Goal: Information Seeking & Learning: Learn about a topic

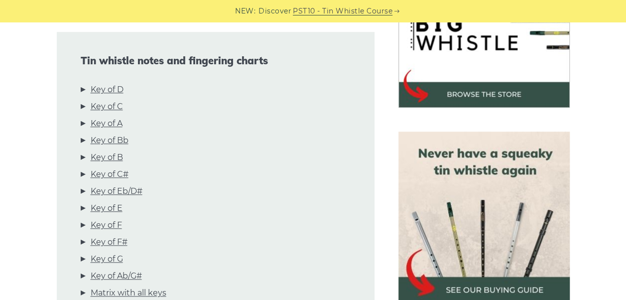
scroll to position [350, 0]
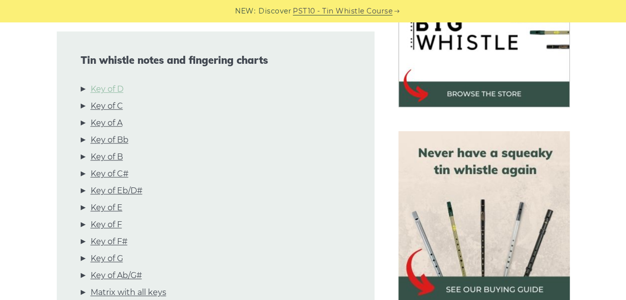
click at [113, 83] on link "Key of D" at bounding box center [107, 89] width 33 height 13
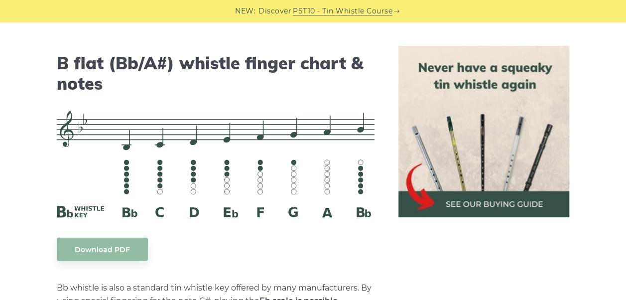
scroll to position [3091, 0]
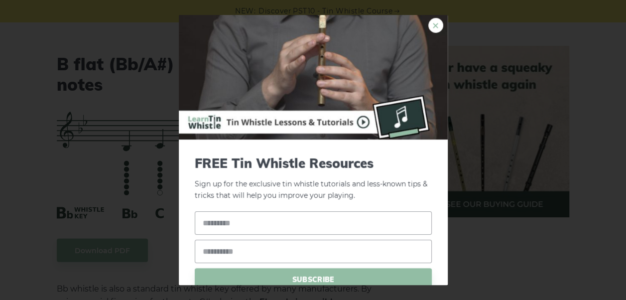
click at [429, 22] on link "×" at bounding box center [436, 25] width 15 height 15
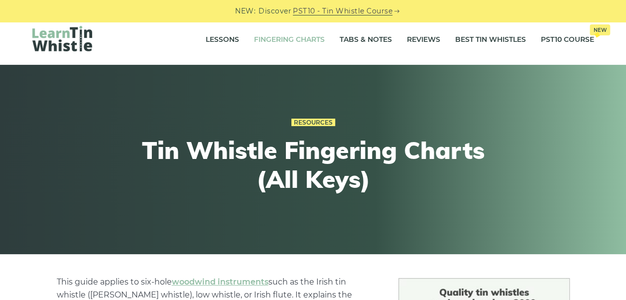
scroll to position [0, 0]
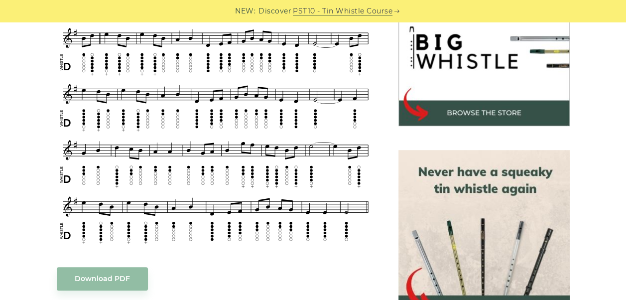
scroll to position [332, 0]
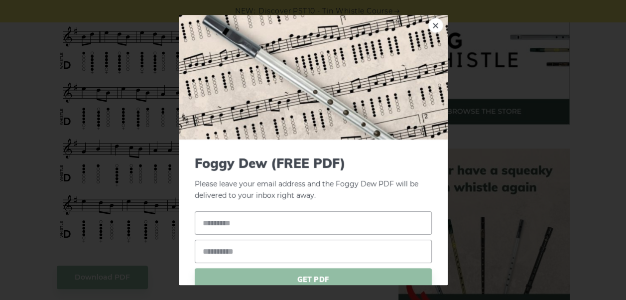
click at [45, 105] on div "× Foggy Dew (FREE PDF) Please leave your email address and the Foggy Dew PDF wi…" at bounding box center [313, 150] width 626 height 300
click at [429, 23] on link "×" at bounding box center [436, 25] width 15 height 15
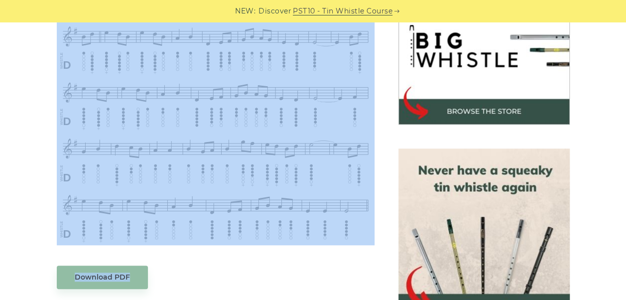
drag, startPoint x: 379, startPoint y: 102, endPoint x: 194, endPoint y: 263, distance: 245.1
click at [194, 263] on div "Sheet music (notes) and tab to play Foggy Dew on a tin whistle ([PERSON_NAME] w…" at bounding box center [216, 286] width 342 height 666
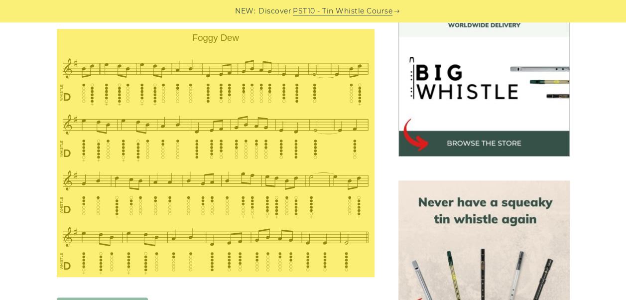
scroll to position [295, 0]
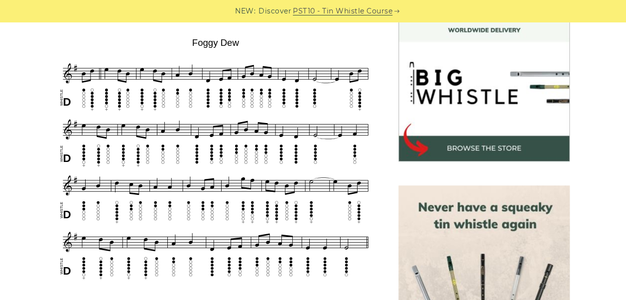
drag, startPoint x: 49, startPoint y: 278, endPoint x: 45, endPoint y: 242, distance: 36.1
